Goal: Task Accomplishment & Management: Manage account settings

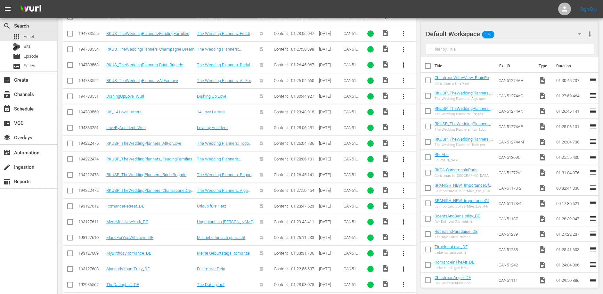
scroll to position [185, 0]
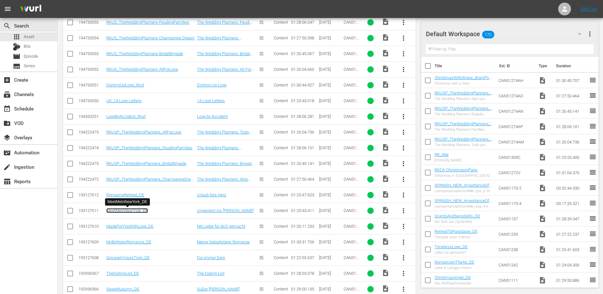
click at [129, 210] on link "MeetMeInNewYork_DE" at bounding box center [127, 210] width 42 height 5
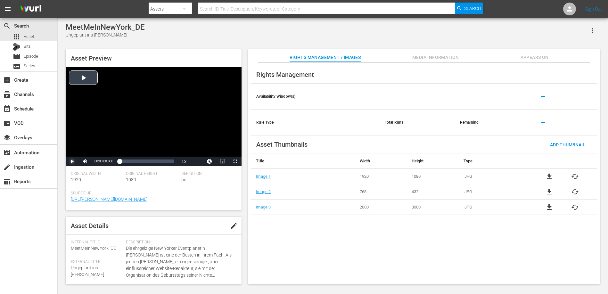
click at [72, 161] on span "Video Player" at bounding box center [72, 161] width 0 height 0
click at [23, 35] on div "apps Asset" at bounding box center [23, 36] width 21 height 9
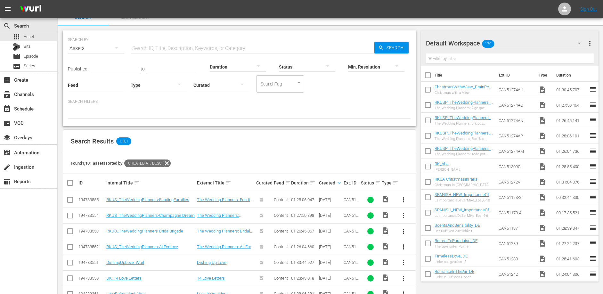
scroll to position [8, 0]
click at [133, 261] on link "DishingUpLove_Wurl" at bounding box center [125, 262] width 38 height 5
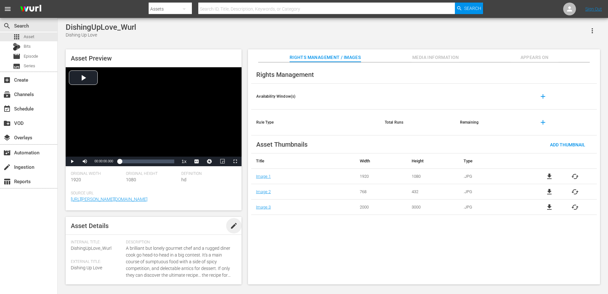
click at [233, 224] on span "edit" at bounding box center [234, 226] width 8 height 8
click at [219, 228] on span "Save" at bounding box center [225, 225] width 21 height 5
click at [544, 55] on span "Appears On" at bounding box center [535, 57] width 48 height 8
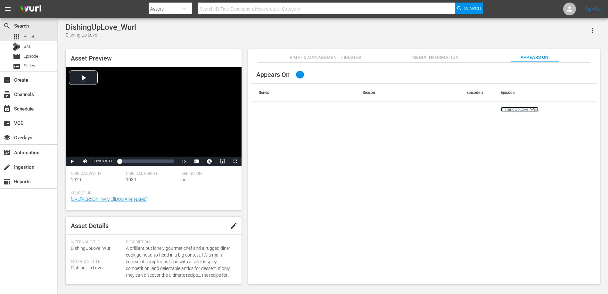
click at [519, 110] on link "DishingUpLove_Wurl" at bounding box center [520, 109] width 38 height 5
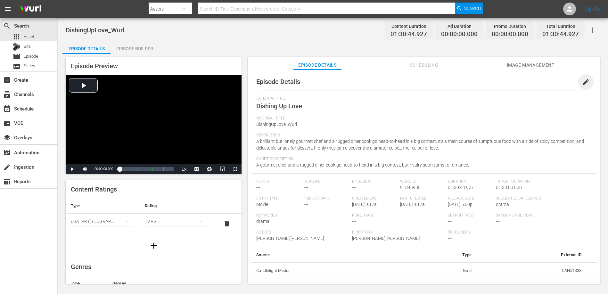
click at [583, 82] on span "edit" at bounding box center [586, 82] width 8 height 8
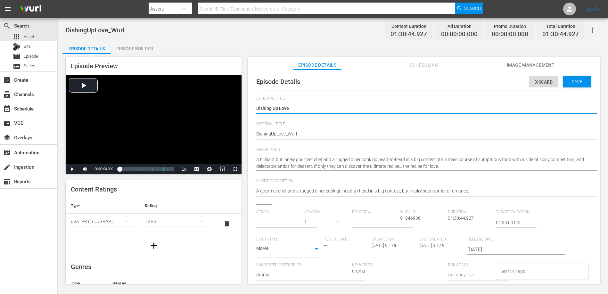
type input "No Series"
click at [537, 81] on span "Discard" at bounding box center [543, 81] width 29 height 5
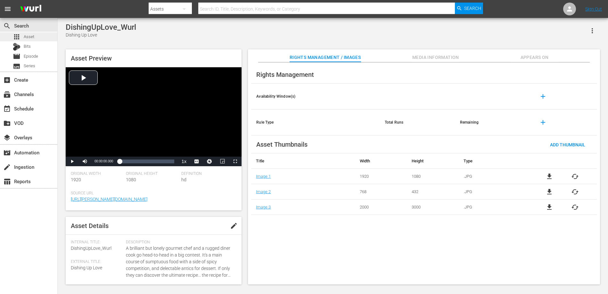
click at [28, 35] on span "Asset" at bounding box center [29, 37] width 11 height 6
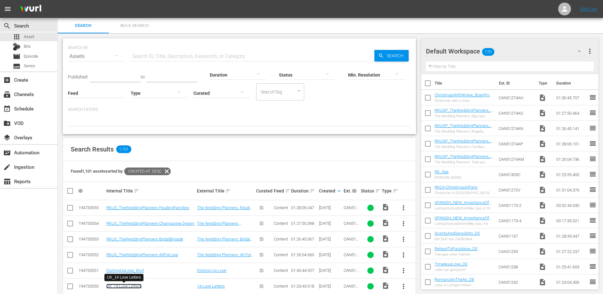
click at [131, 286] on link "UK_14 Love Letters" at bounding box center [123, 286] width 35 height 5
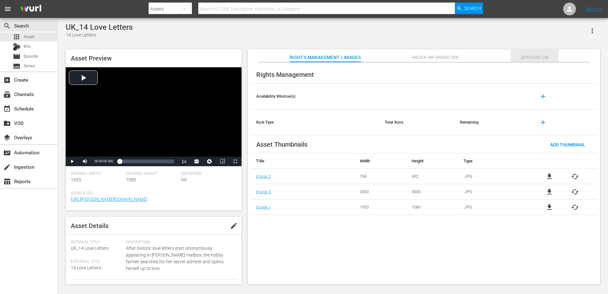
click at [537, 56] on span "Appears On" at bounding box center [535, 57] width 48 height 8
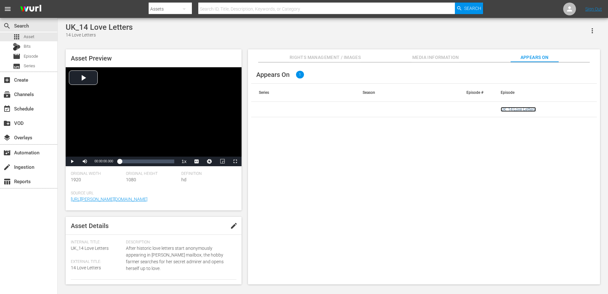
click at [513, 108] on link "UK_14 Love Letters" at bounding box center [518, 109] width 35 height 5
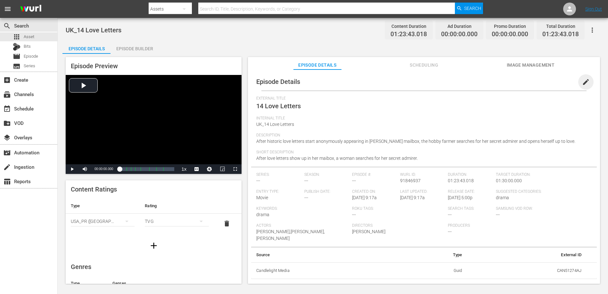
click at [583, 84] on span "edit" at bounding box center [586, 82] width 8 height 8
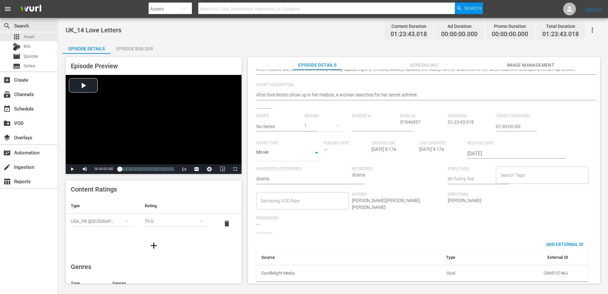
scroll to position [94, 0]
click at [553, 268] on td "CAN51274AJ" at bounding box center [516, 273] width 113 height 17
drag, startPoint x: 564, startPoint y: 267, endPoint x: 556, endPoint y: 268, distance: 7.7
click at [556, 268] on td "CAN51274AJ" at bounding box center [516, 273] width 113 height 17
click at [555, 268] on td "CAN51274AJ" at bounding box center [516, 273] width 113 height 17
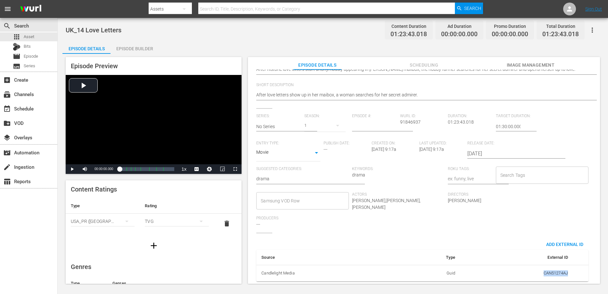
click at [555, 268] on td "CAN51274AJ" at bounding box center [516, 273] width 113 height 17
click at [283, 272] on th "Candlelight Media" at bounding box center [326, 273] width 141 height 17
click at [558, 270] on td "CAN51274AJ" at bounding box center [516, 273] width 113 height 17
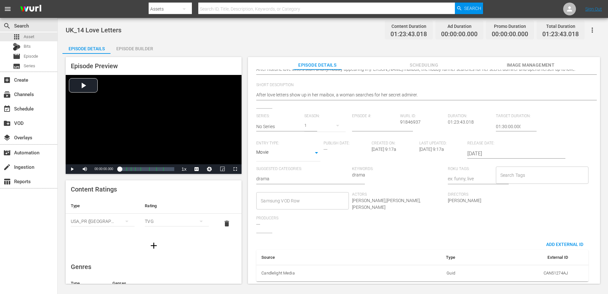
click at [341, 36] on div "UK_14 Love Letters Content Duration 01:23:43.018 Ad Duration 00:00:00.000 Promo…" at bounding box center [333, 30] width 534 height 14
click at [574, 47] on div "Episode Details Episode Builder Episode Preview Video Player is loading. Play V…" at bounding box center [332, 165] width 541 height 248
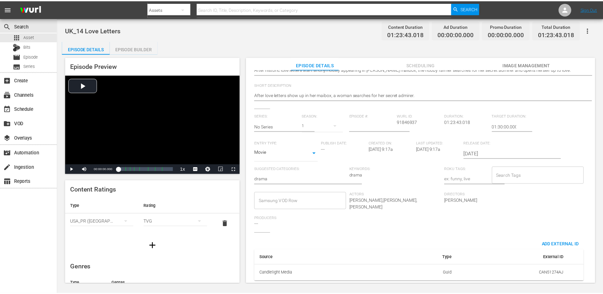
scroll to position [0, 0]
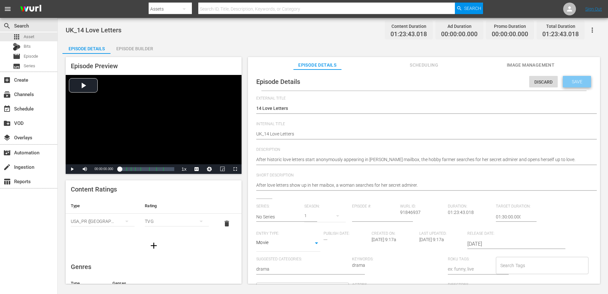
click at [567, 80] on span "Save" at bounding box center [577, 81] width 21 height 5
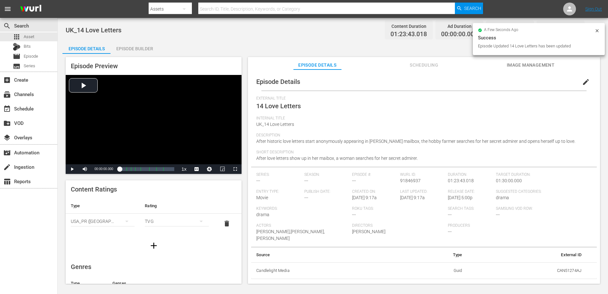
click at [568, 264] on td "CAN51274AJ" at bounding box center [526, 270] width 119 height 17
click at [569, 265] on td "CAN51274AJ" at bounding box center [526, 270] width 119 height 17
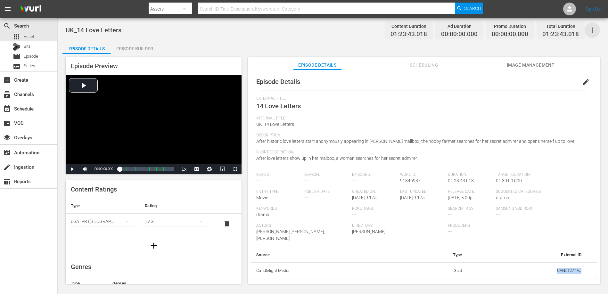
click at [592, 29] on icon "button" at bounding box center [592, 30] width 8 height 8
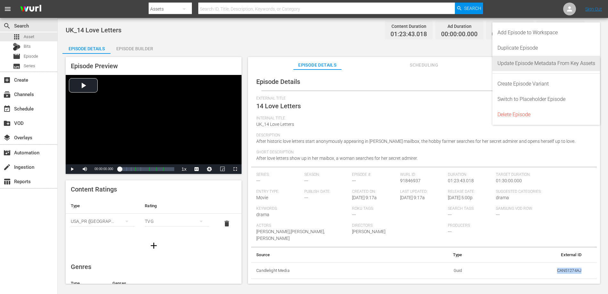
click at [581, 64] on div "Update Episode Metadata From Key Assets" at bounding box center [546, 63] width 98 height 15
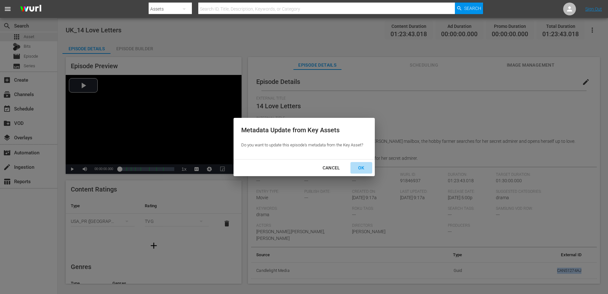
click at [363, 168] on div "OK" at bounding box center [361, 168] width 17 height 8
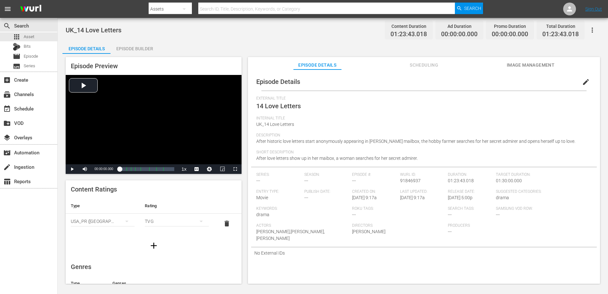
click at [593, 31] on icon "button" at bounding box center [592, 30] width 8 height 8
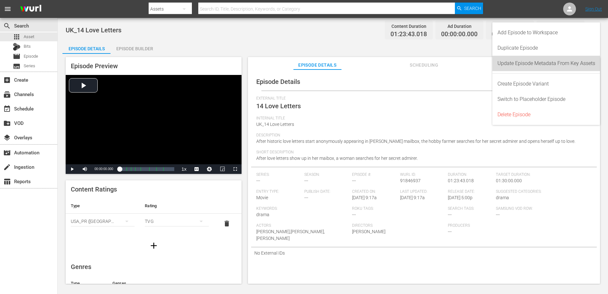
click at [530, 61] on div "Update Episode Metadata From Key Assets" at bounding box center [546, 63] width 98 height 15
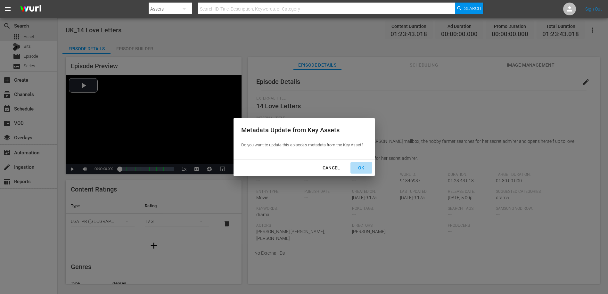
click at [362, 167] on div "OK" at bounding box center [361, 168] width 17 height 8
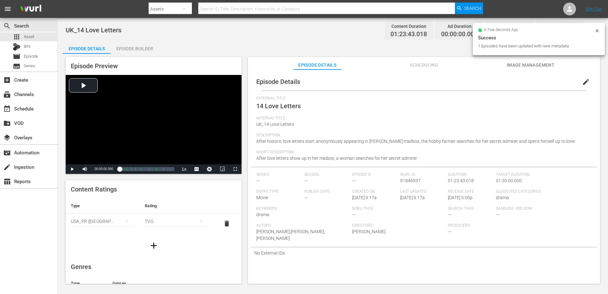
click at [508, 143] on span "After historic love letters start anonymously appearing in [PERSON_NAME] mailbo…" at bounding box center [415, 141] width 319 height 5
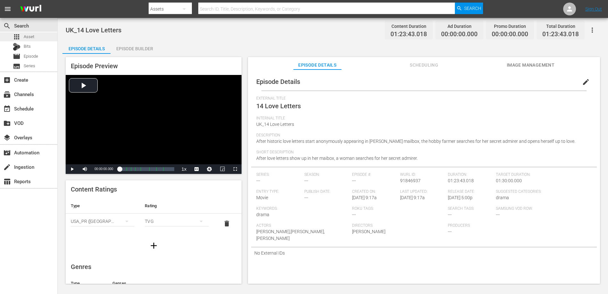
click at [30, 32] on div "apps Asset" at bounding box center [23, 36] width 21 height 9
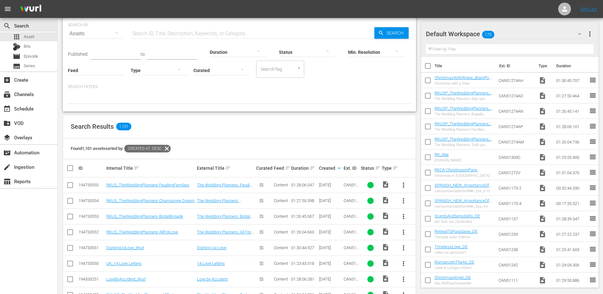
scroll to position [30, 0]
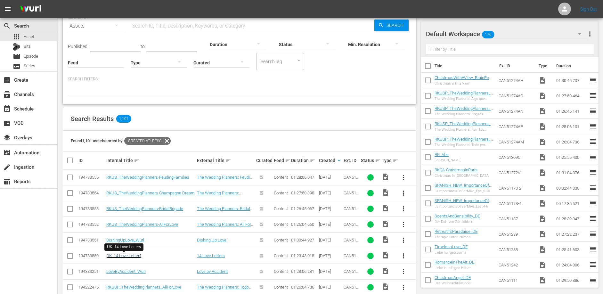
click at [136, 256] on link "UK_14 Love Letters" at bounding box center [123, 255] width 35 height 5
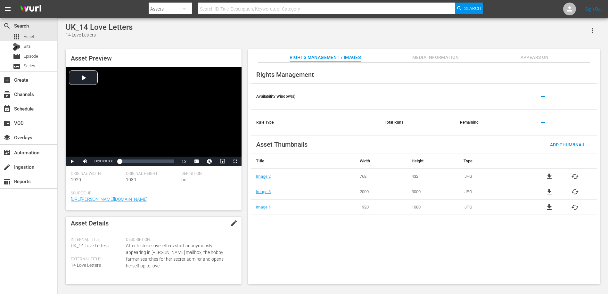
scroll to position [4, 0]
click at [534, 54] on span "Appears On" at bounding box center [535, 57] width 48 height 8
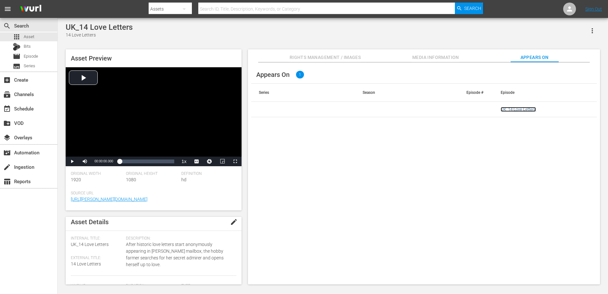
click at [509, 110] on link "UK_14 Love Letters" at bounding box center [518, 109] width 35 height 5
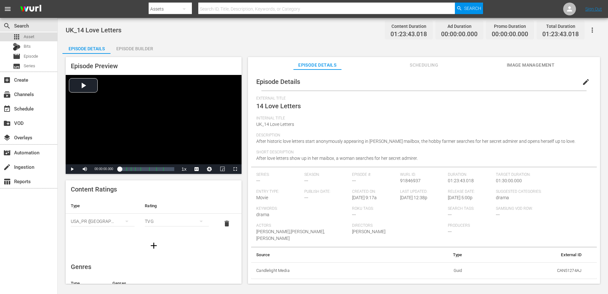
click at [31, 34] on span "Asset" at bounding box center [29, 37] width 11 height 6
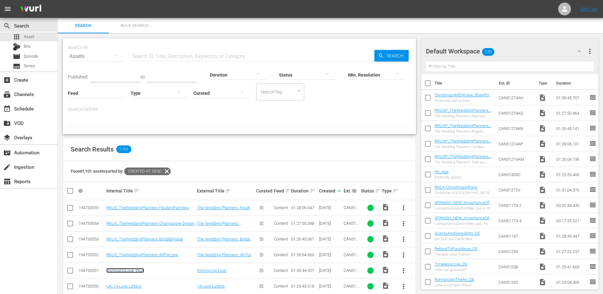
click at [132, 272] on link "DishingUpLove_Wurl" at bounding box center [125, 270] width 38 height 5
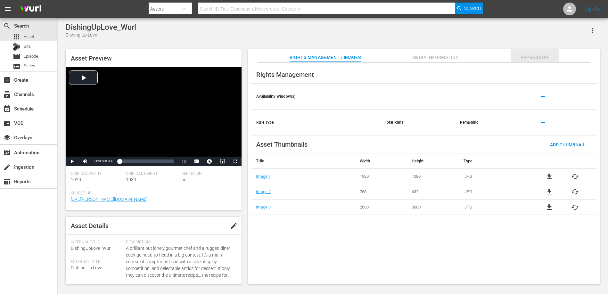
click at [534, 60] on span "Appears On" at bounding box center [535, 57] width 48 height 8
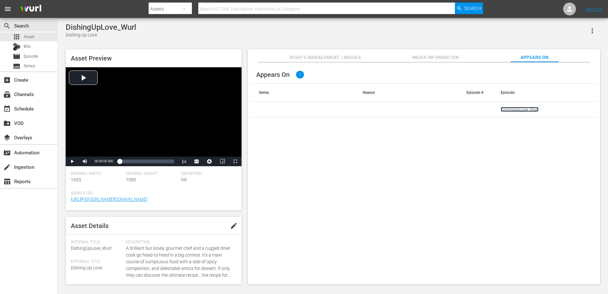
click at [520, 111] on link "DishingUpLove_Wurl" at bounding box center [520, 109] width 38 height 5
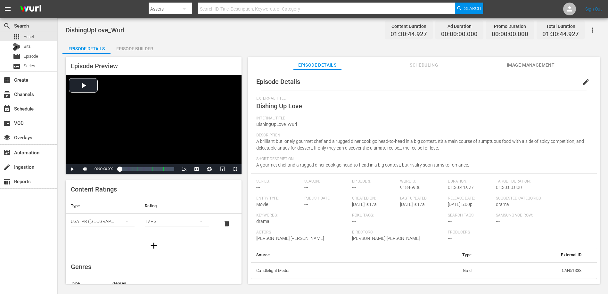
click at [264, 38] on div "DishingUpLove_Wurl Content Duration 01:30:44.927 Ad Duration 00:00:00.000 Promo…" at bounding box center [333, 151] width 550 height 267
